Goal: Task Accomplishment & Management: Use online tool/utility

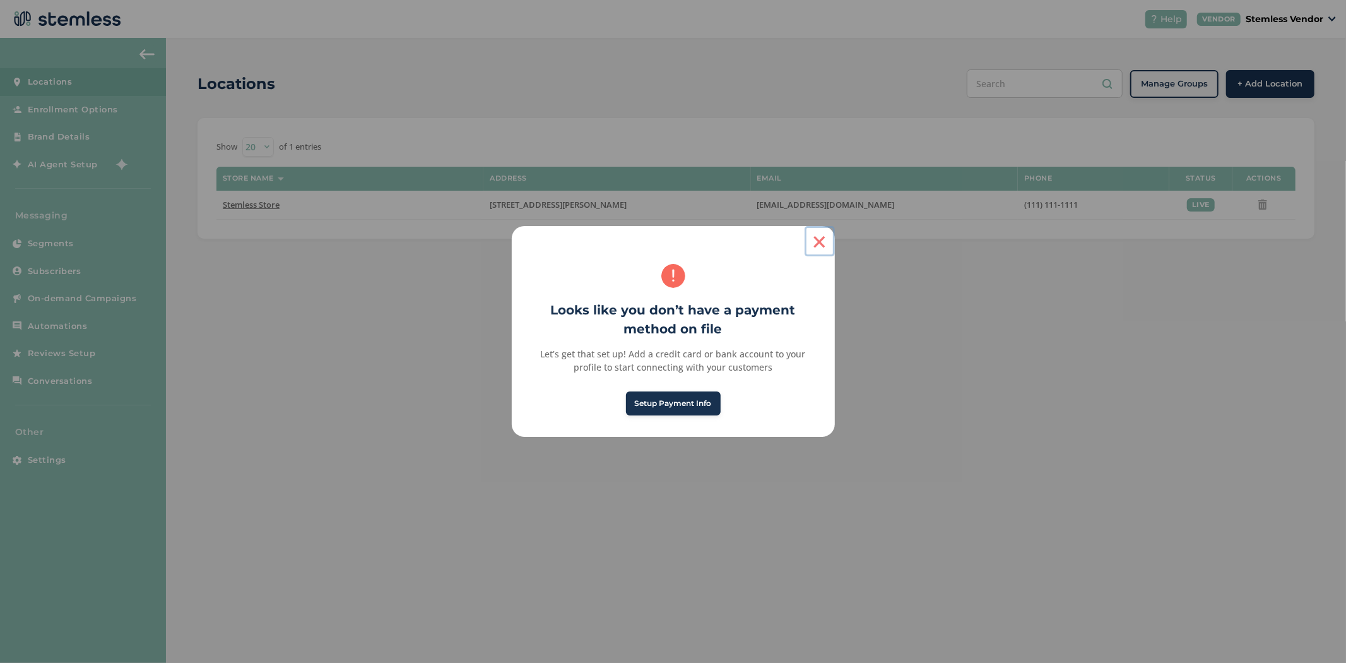
click at [812, 242] on button "×" at bounding box center [820, 241] width 30 height 30
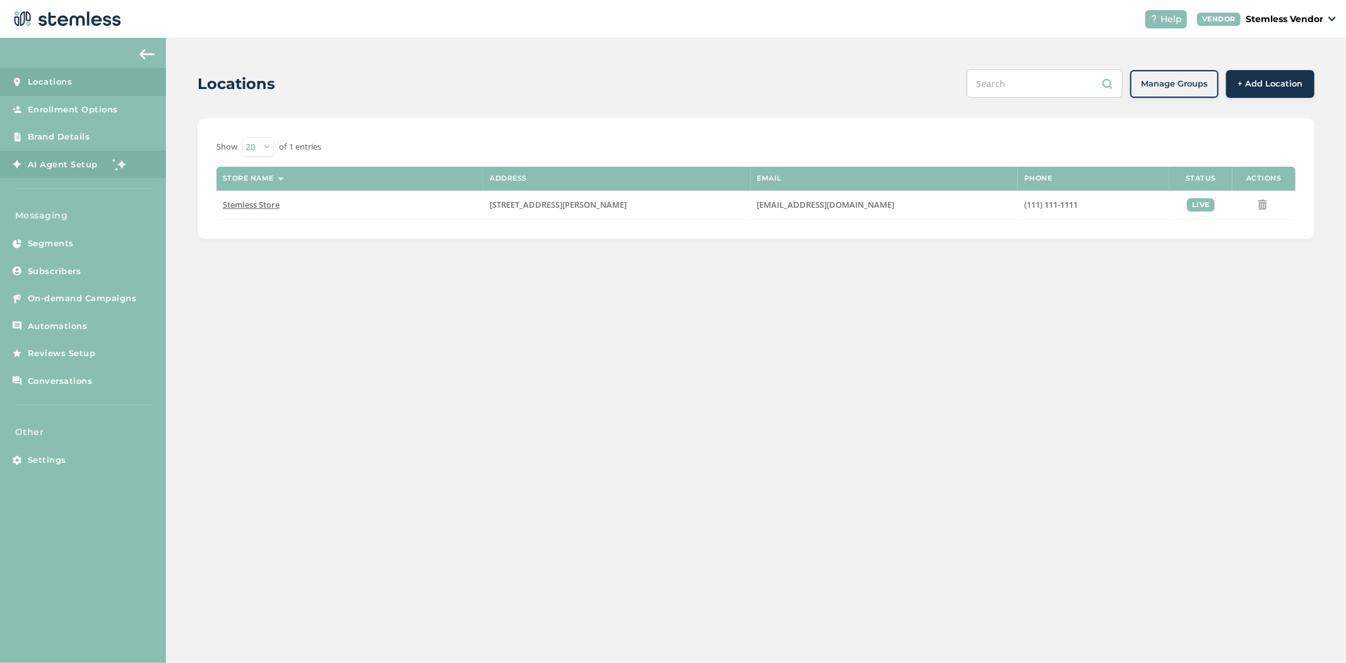
click at [49, 153] on link "AI Agent Setup" at bounding box center [83, 165] width 166 height 28
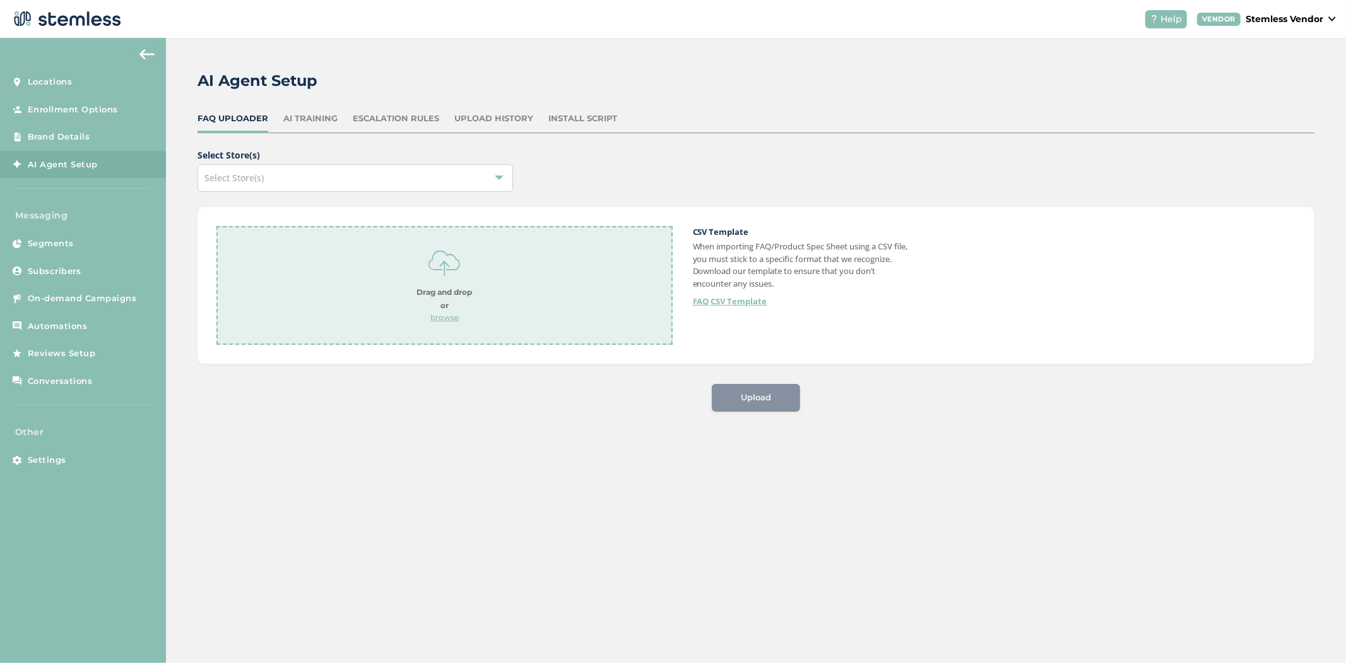
click at [374, 110] on div "AI Agent Setup FAQ Uploader AI Training Escalation Rules Upload History Install…" at bounding box center [756, 240] width 1180 height 405
click at [381, 121] on div "Escalation Rules" at bounding box center [396, 118] width 86 height 13
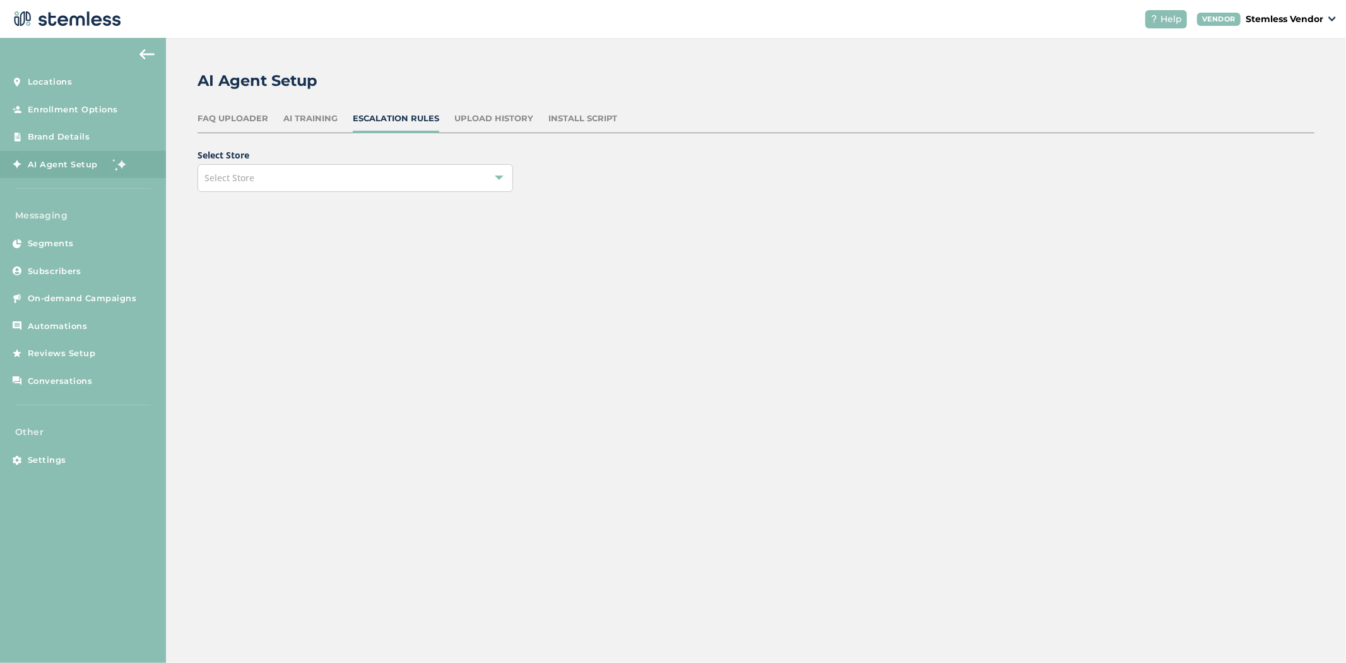
click at [403, 180] on div "Select Store" at bounding box center [356, 178] width 316 height 28
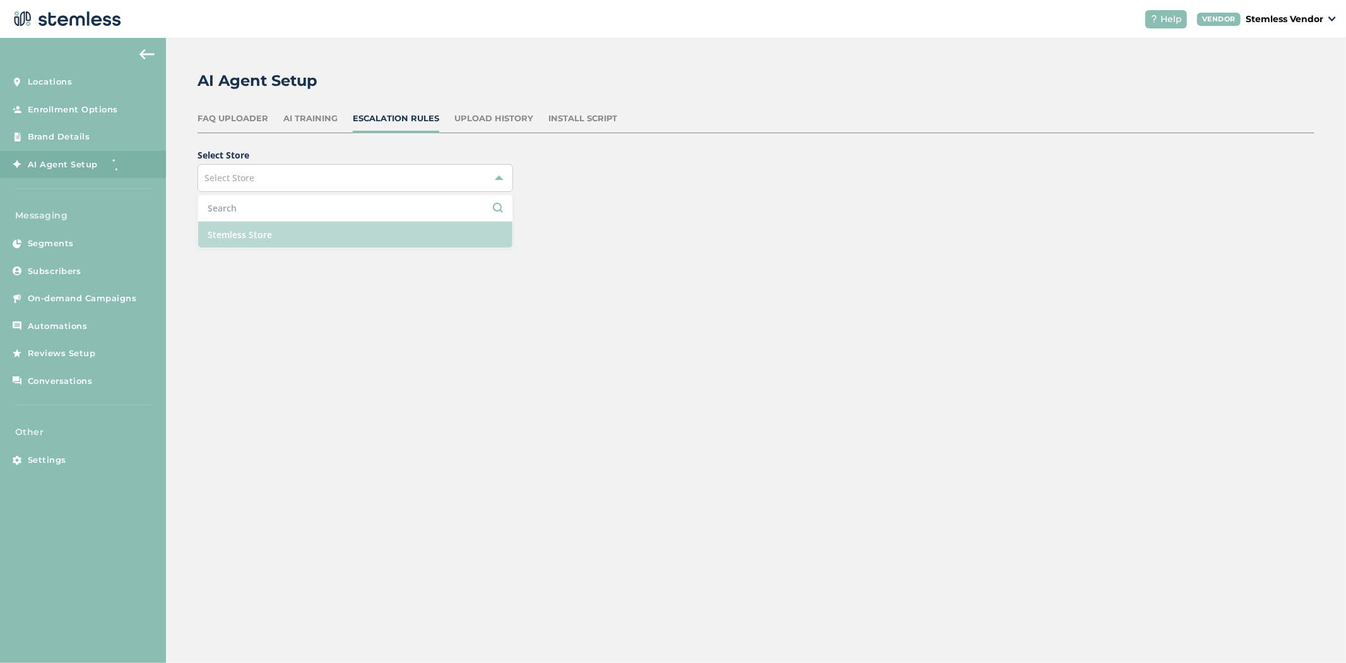
click at [375, 244] on li "Stemless Store" at bounding box center [355, 235] width 314 height 26
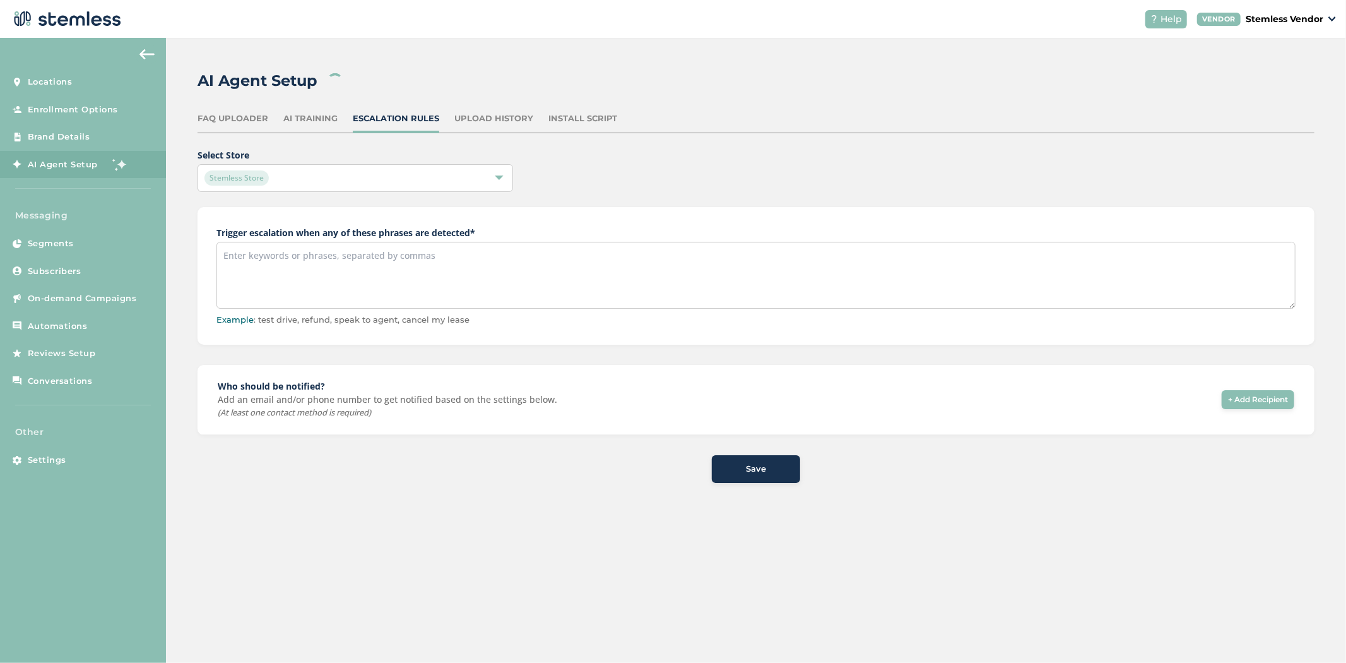
type textarea "wrong number, billing issue, ready to buy, not working, you're not answering my…"
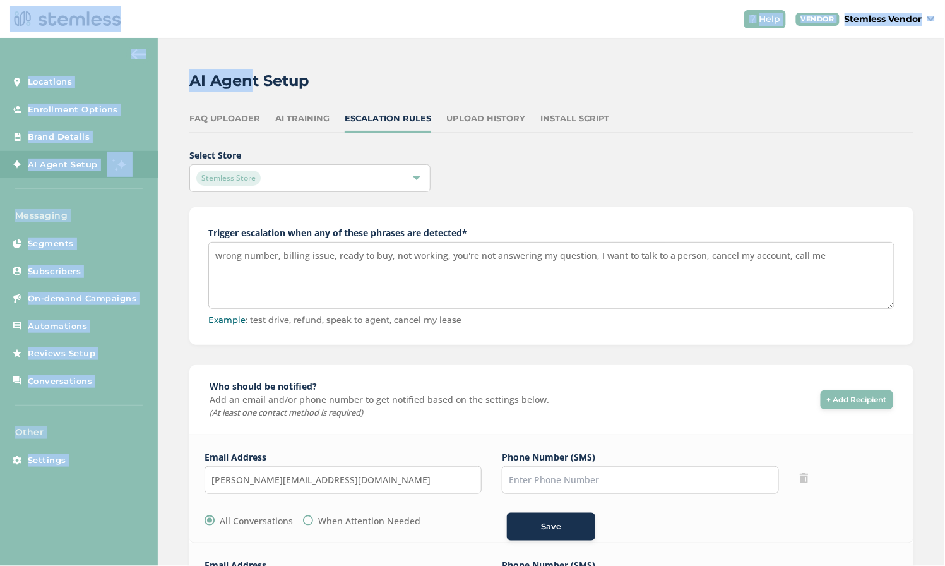
drag, startPoint x: 273, startPoint y: 4, endPoint x: 181, endPoint y: 123, distance: 150.6
click at [244, 78] on div "Help VENDOR Stemless Vendor Locations Enrollment Options Brand Details AI Agent…" at bounding box center [472, 283] width 945 height 566
drag, startPoint x: 519, startPoint y: 33, endPoint x: 525, endPoint y: -5, distance: 38.8
click at [525, 0] on html "Help VENDOR Stemless Vendor Locations Enrollment Options Brand Details AI Agent…" at bounding box center [472, 283] width 945 height 566
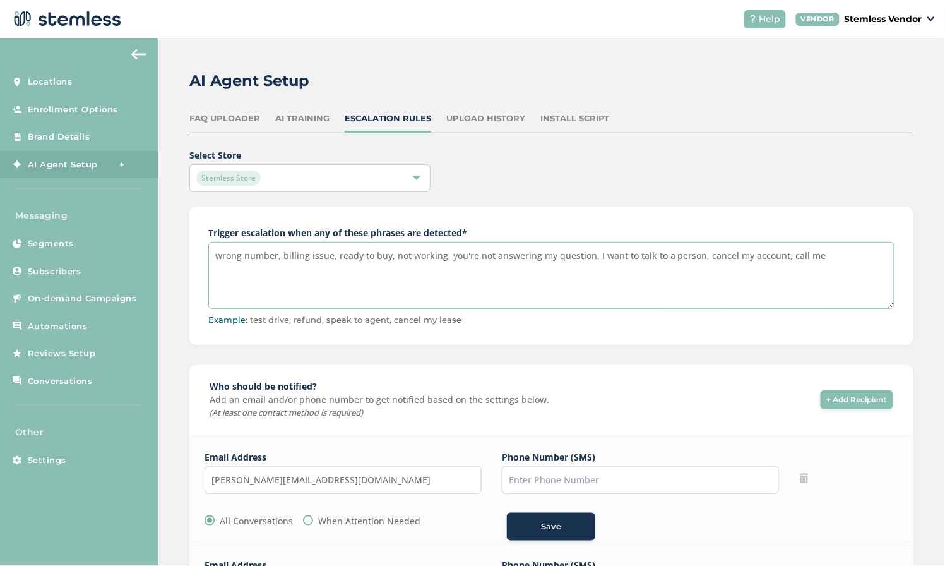
click at [500, 223] on div "Trigger escalation when any of these phrases are detected * wrong number, billi…" at bounding box center [551, 276] width 724 height 138
click at [427, 0] on html "Help VENDOR Stemless Vendor Locations Enrollment Options Brand Details AI Agent…" at bounding box center [472, 283] width 945 height 566
